Goal: Task Accomplishment & Management: Manage account settings

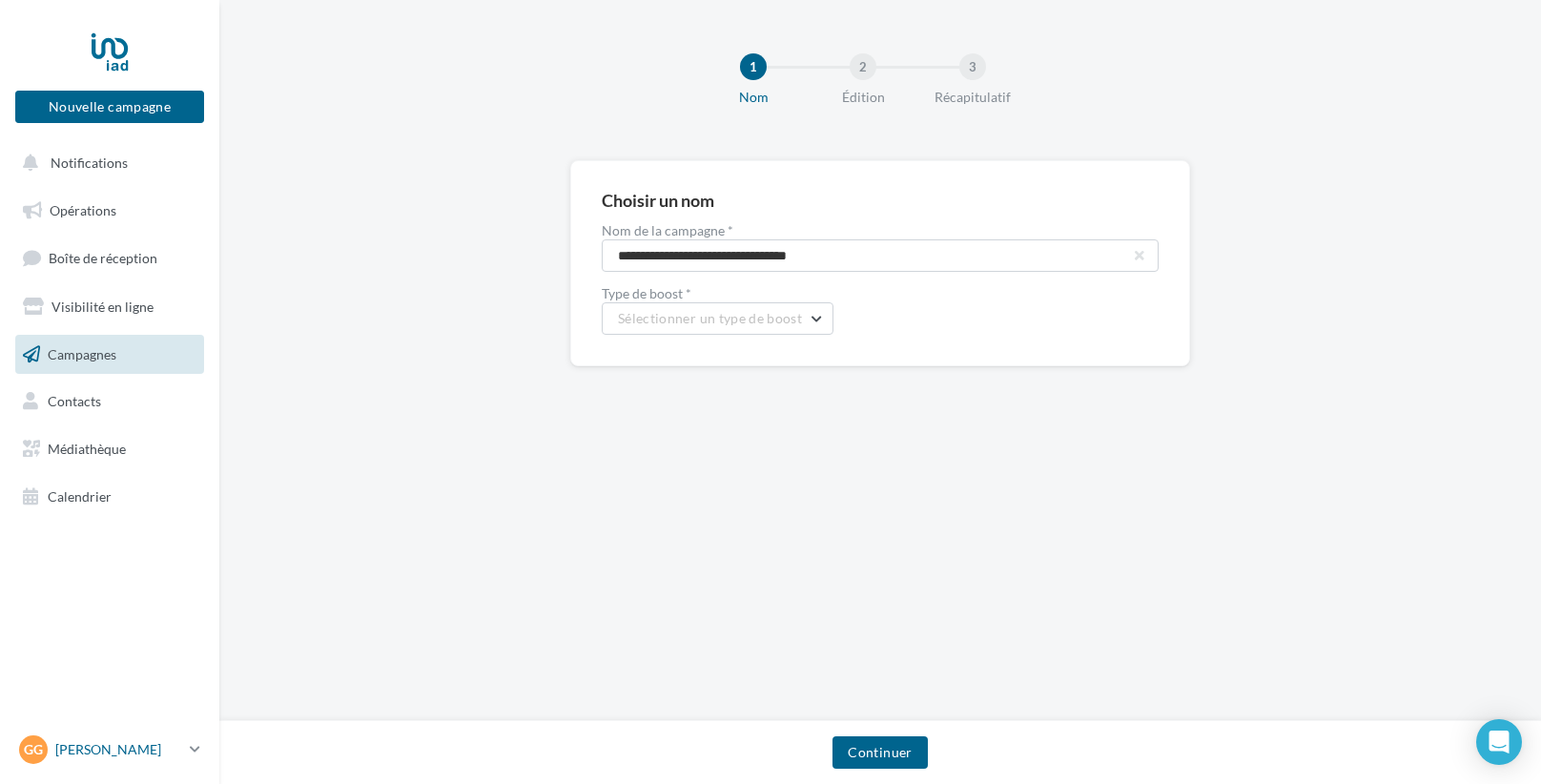
click at [100, 753] on p "[PERSON_NAME]" at bounding box center [118, 750] width 127 height 19
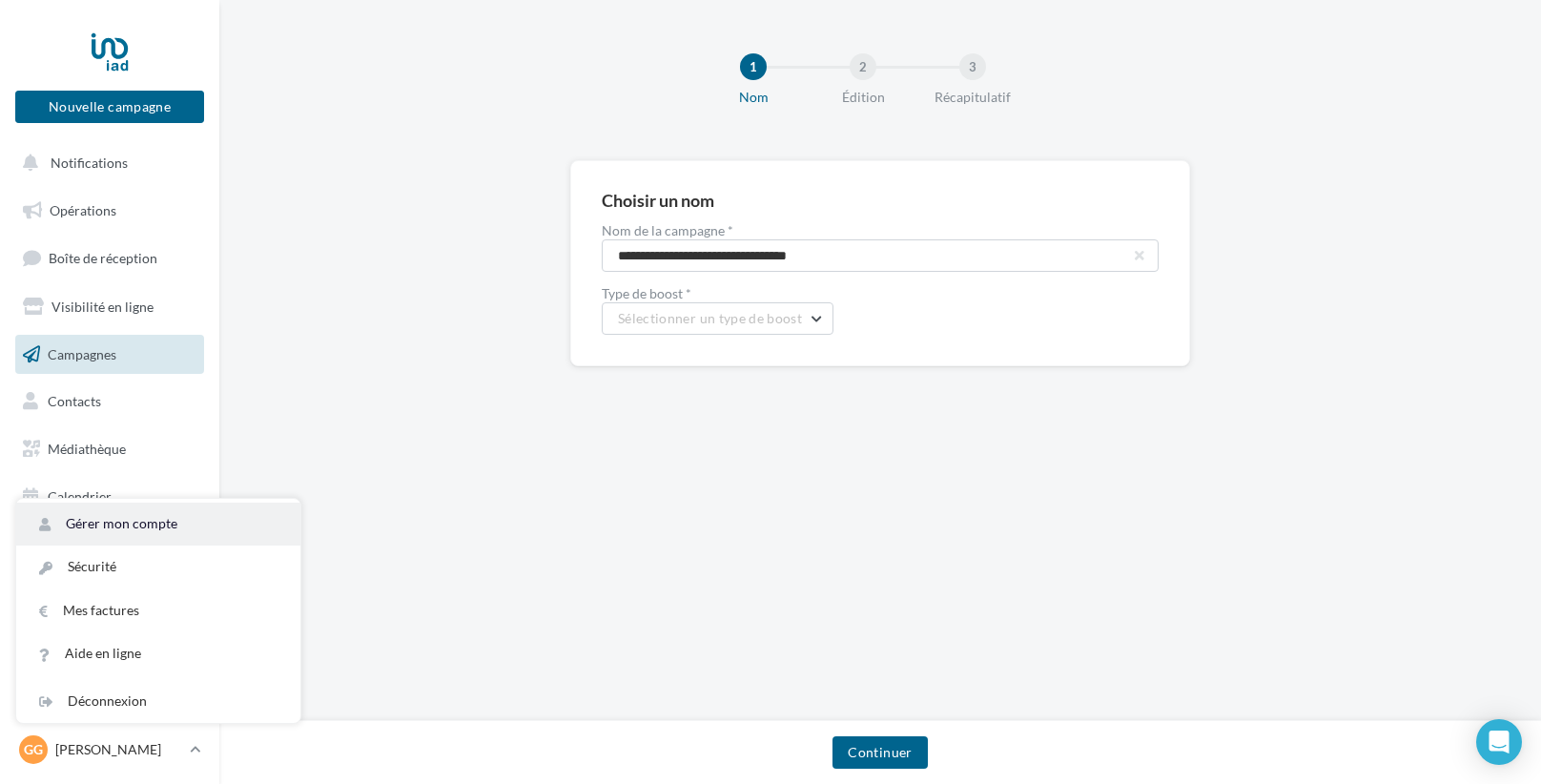
click at [160, 524] on link "Gérer mon compte" at bounding box center [158, 524] width 284 height 43
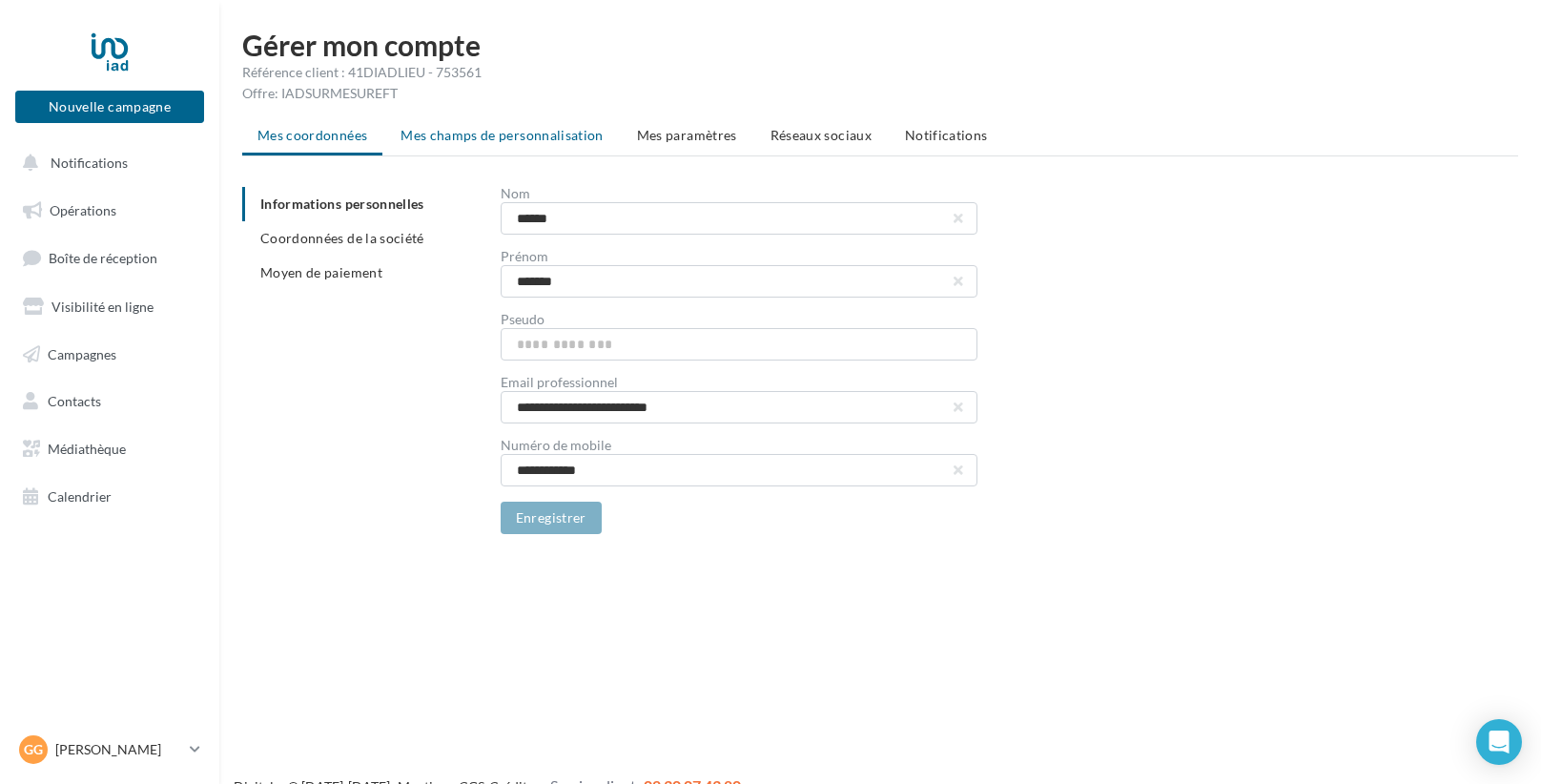
click at [508, 135] on span "Mes champs de personnalisation" at bounding box center [502, 135] width 204 height 16
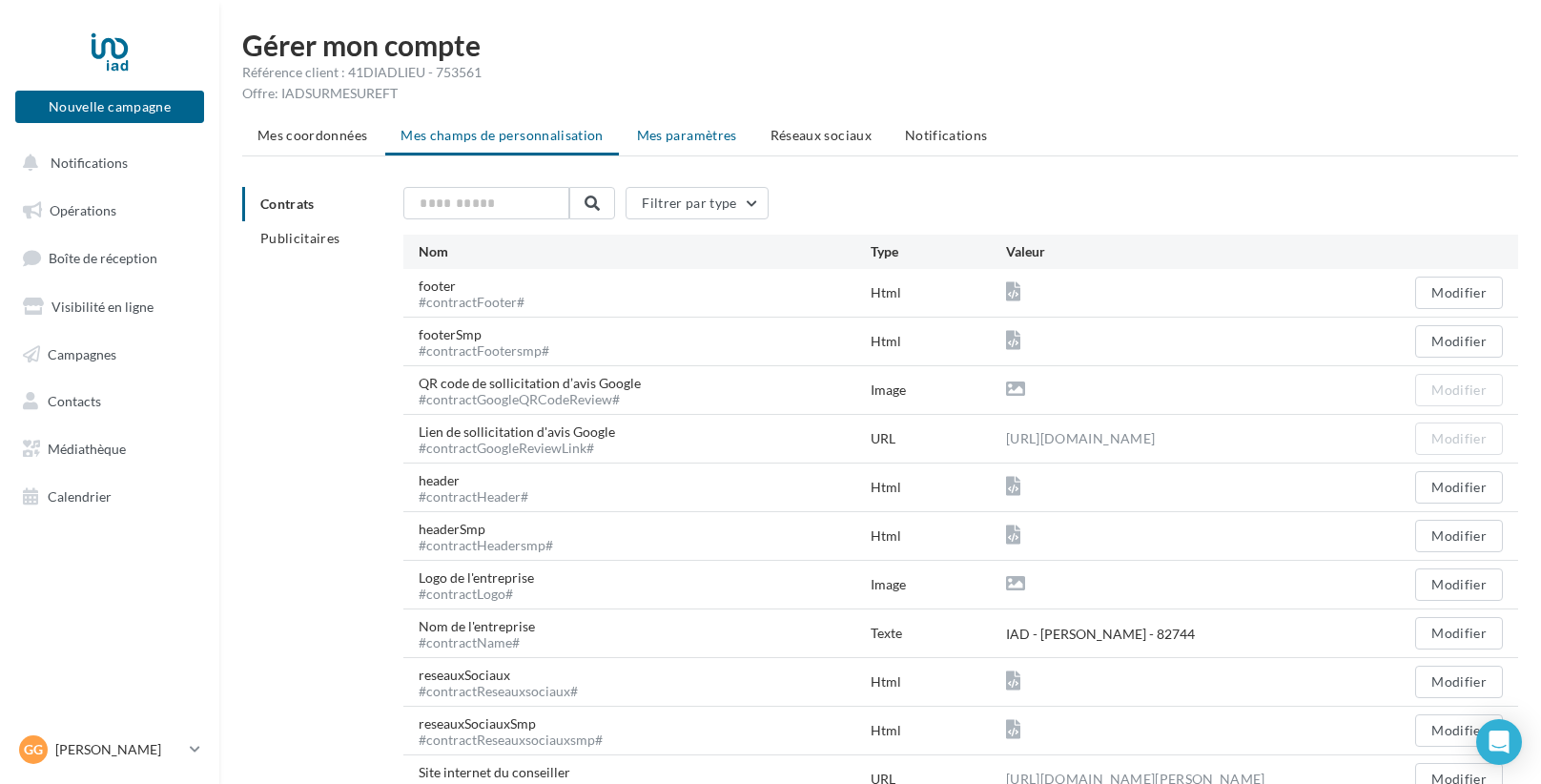
click at [693, 139] on span "Mes paramètres" at bounding box center [686, 135] width 100 height 16
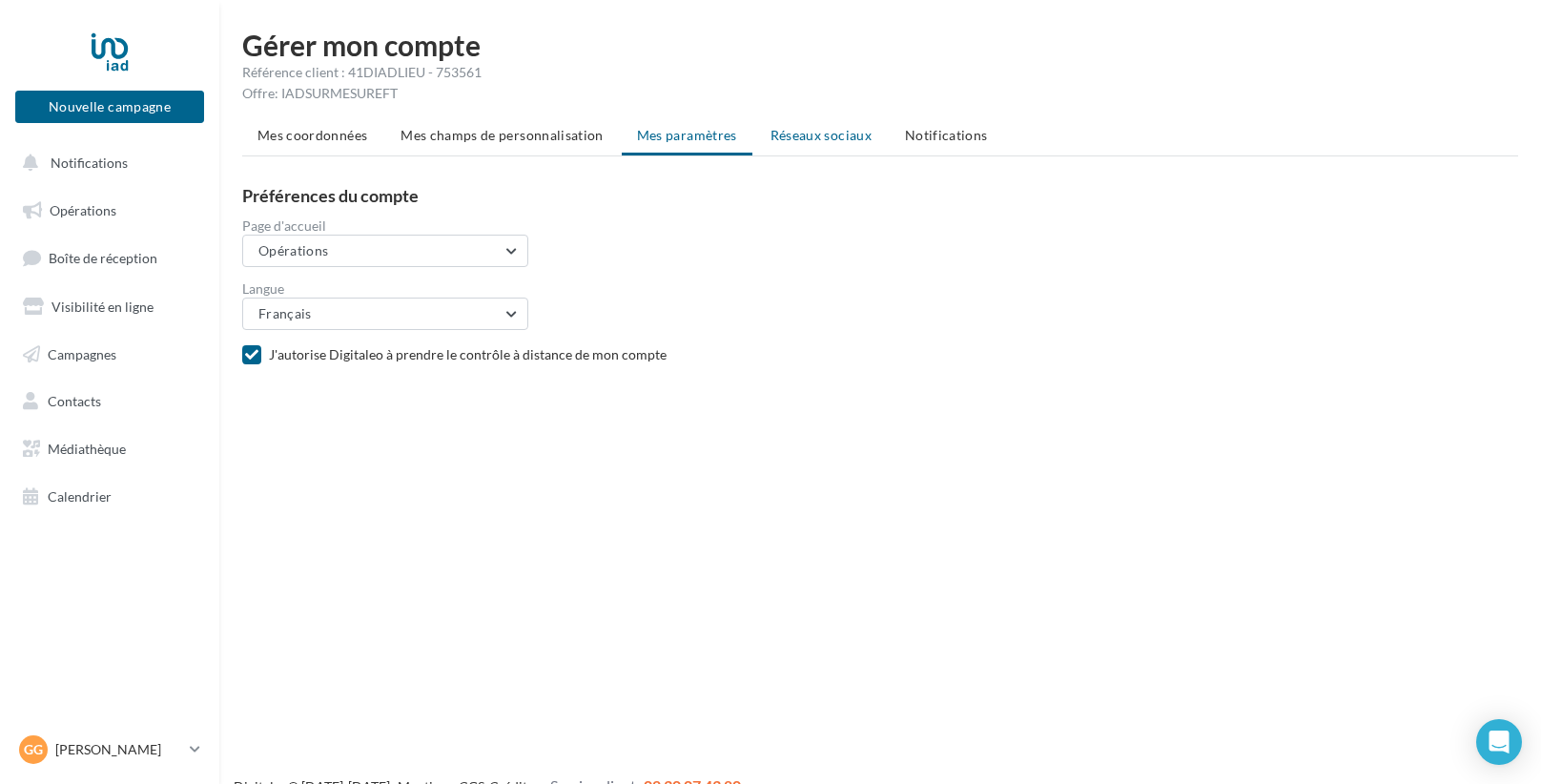
click at [810, 138] on span "Réseaux sociaux" at bounding box center [821, 135] width 101 height 16
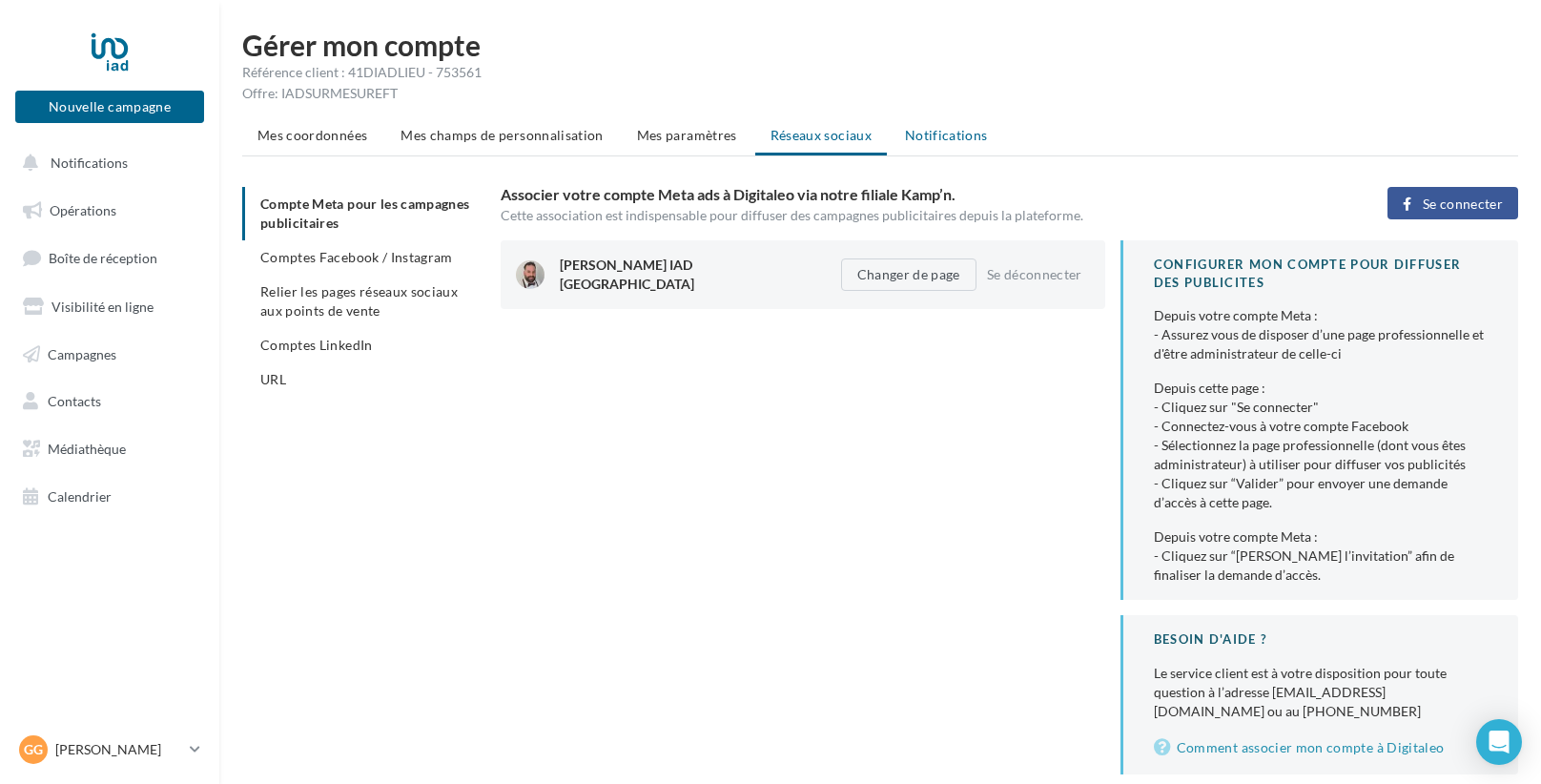
click at [928, 141] on span "Notifications" at bounding box center [947, 135] width 83 height 16
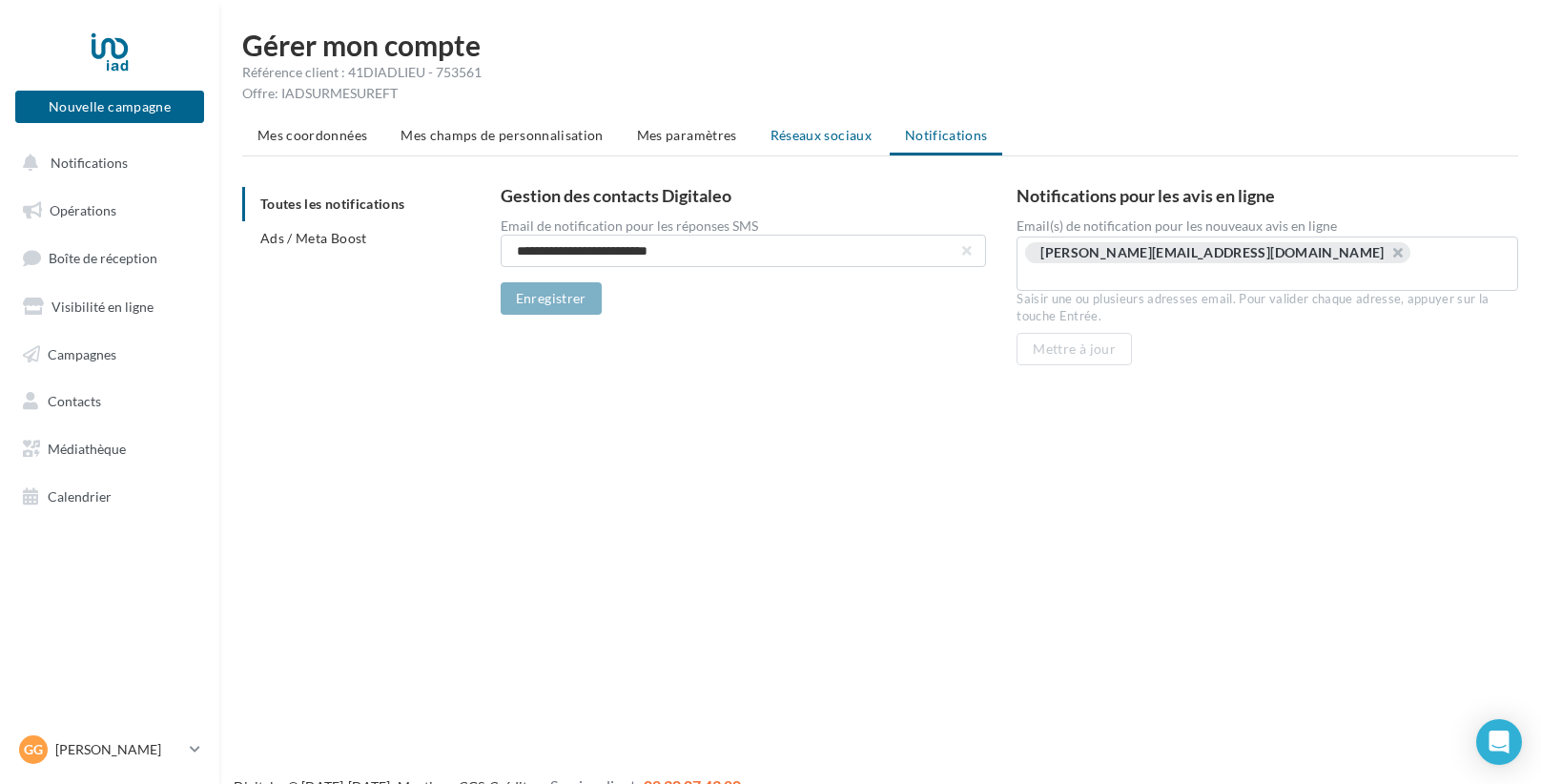
click at [805, 141] on span "Réseaux sociaux" at bounding box center [821, 135] width 101 height 16
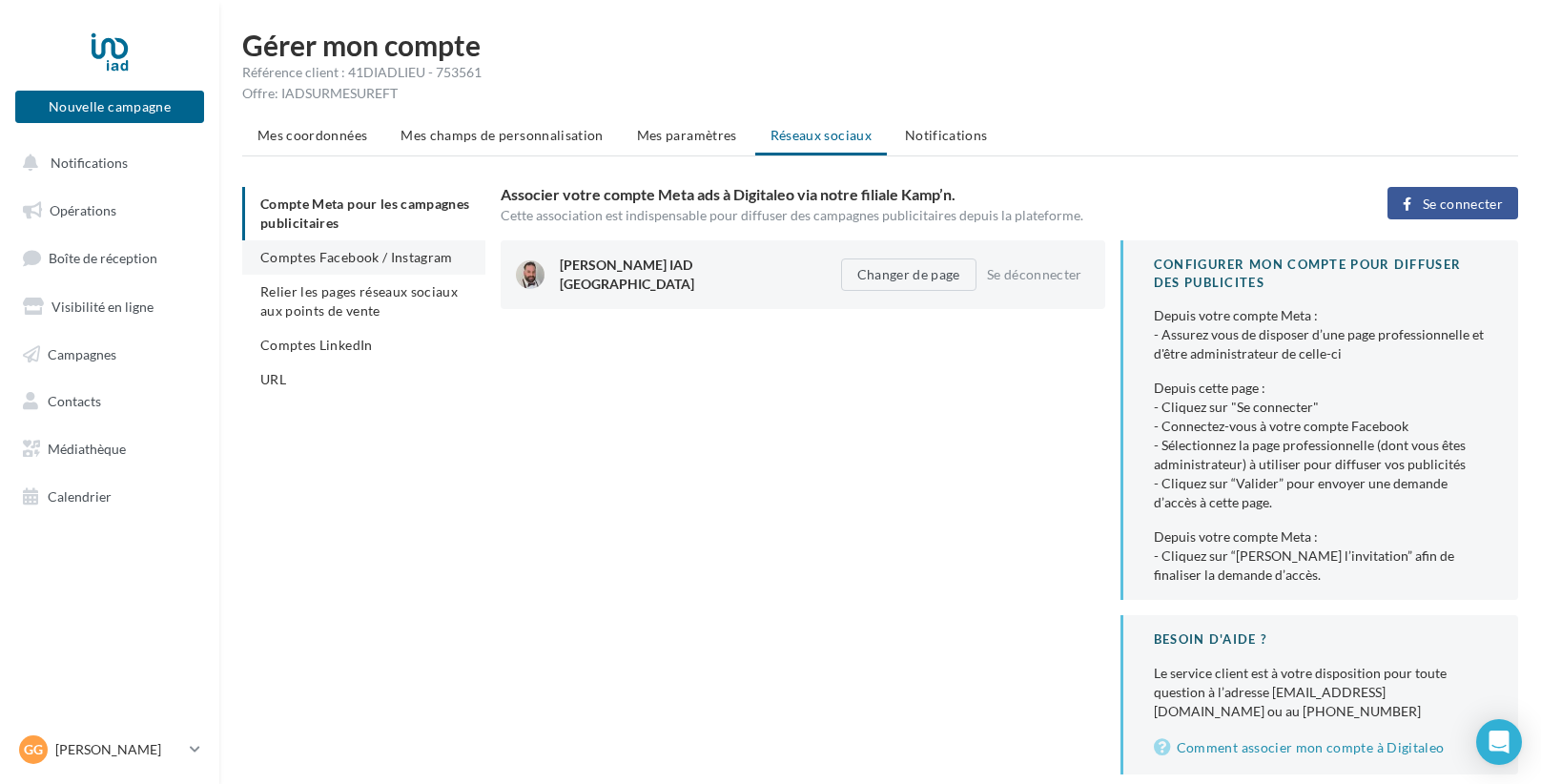
click at [374, 254] on span "Comptes Facebook / Instagram" at bounding box center [357, 257] width 193 height 16
